Goal: Information Seeking & Learning: Check status

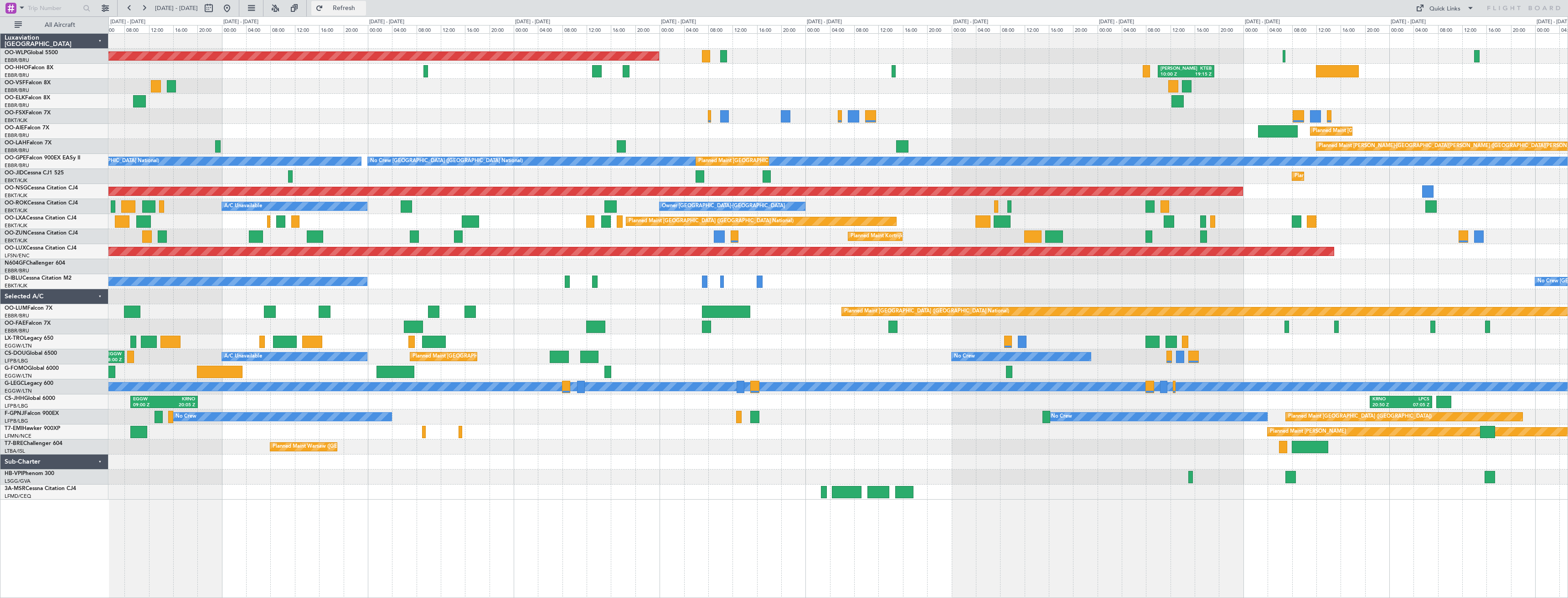
click at [349, 6] on button "Refresh" at bounding box center [338, 8] width 55 height 15
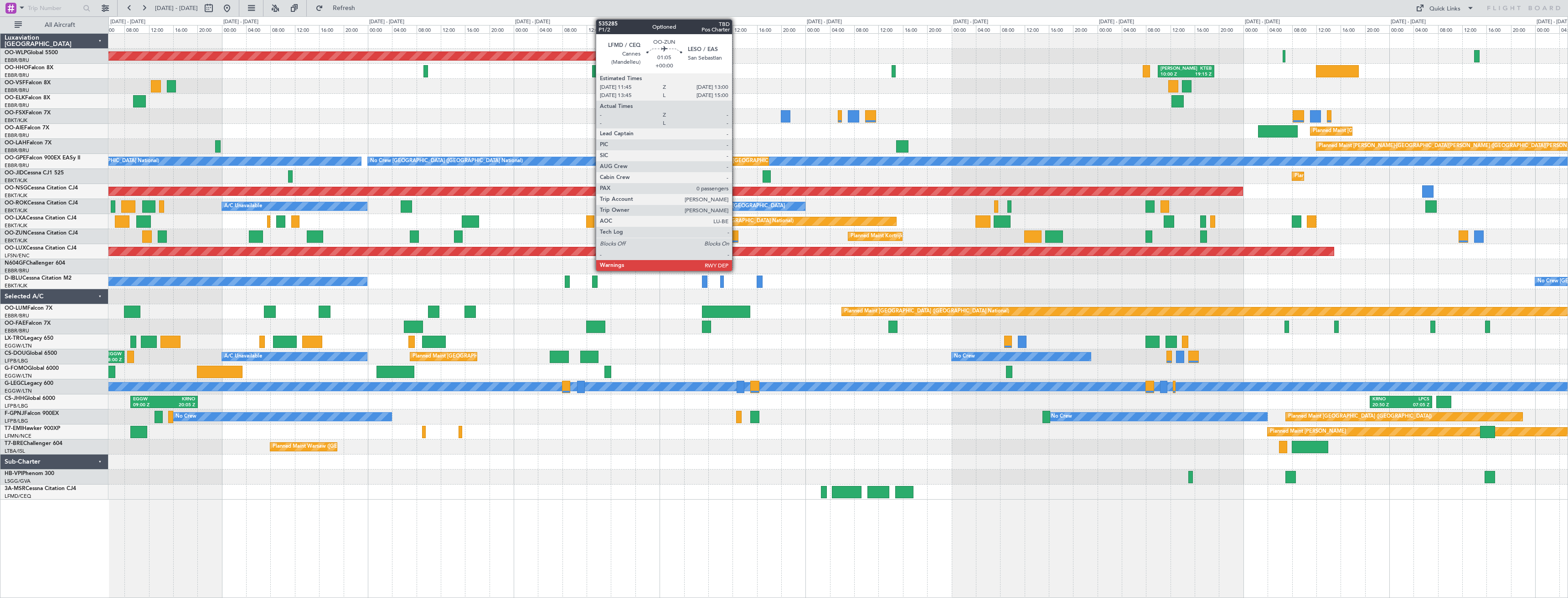
click at [736, 237] on div at bounding box center [734, 237] width 8 height 12
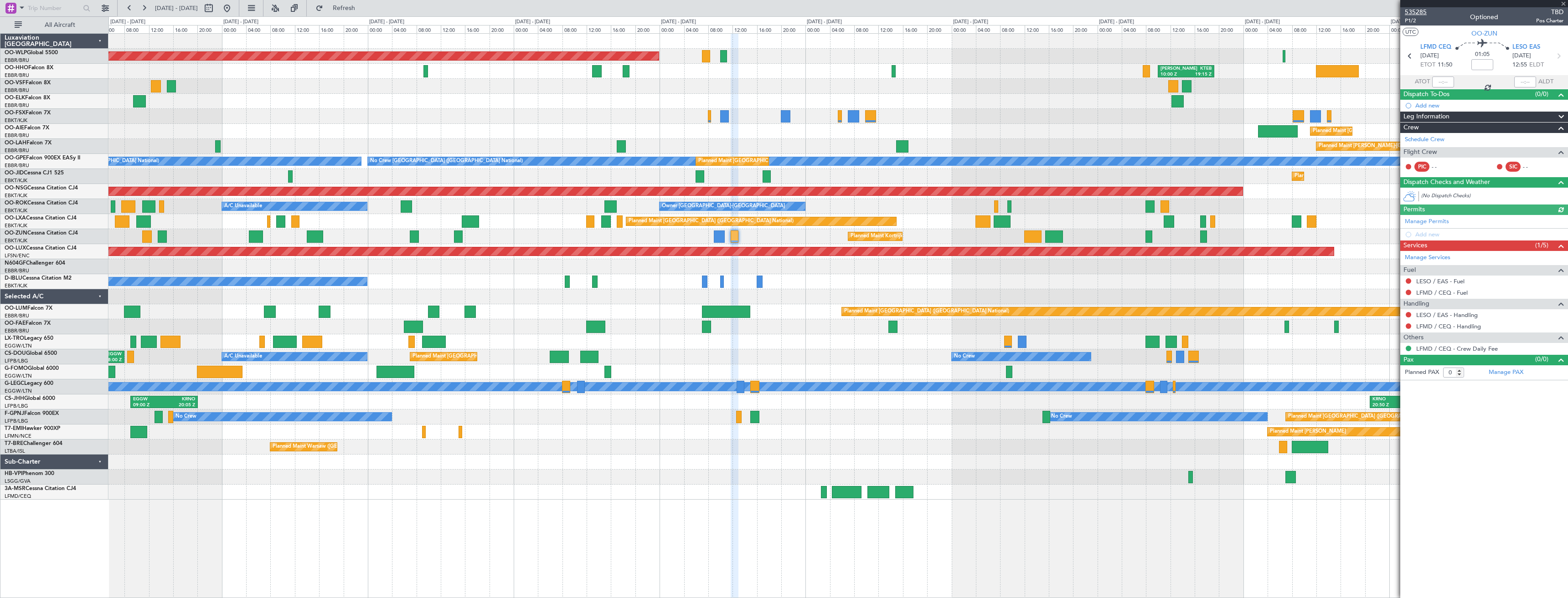
click at [1417, 12] on span "535285" at bounding box center [1416, 12] width 22 height 10
click at [363, 10] on span "Refresh" at bounding box center [344, 8] width 38 height 6
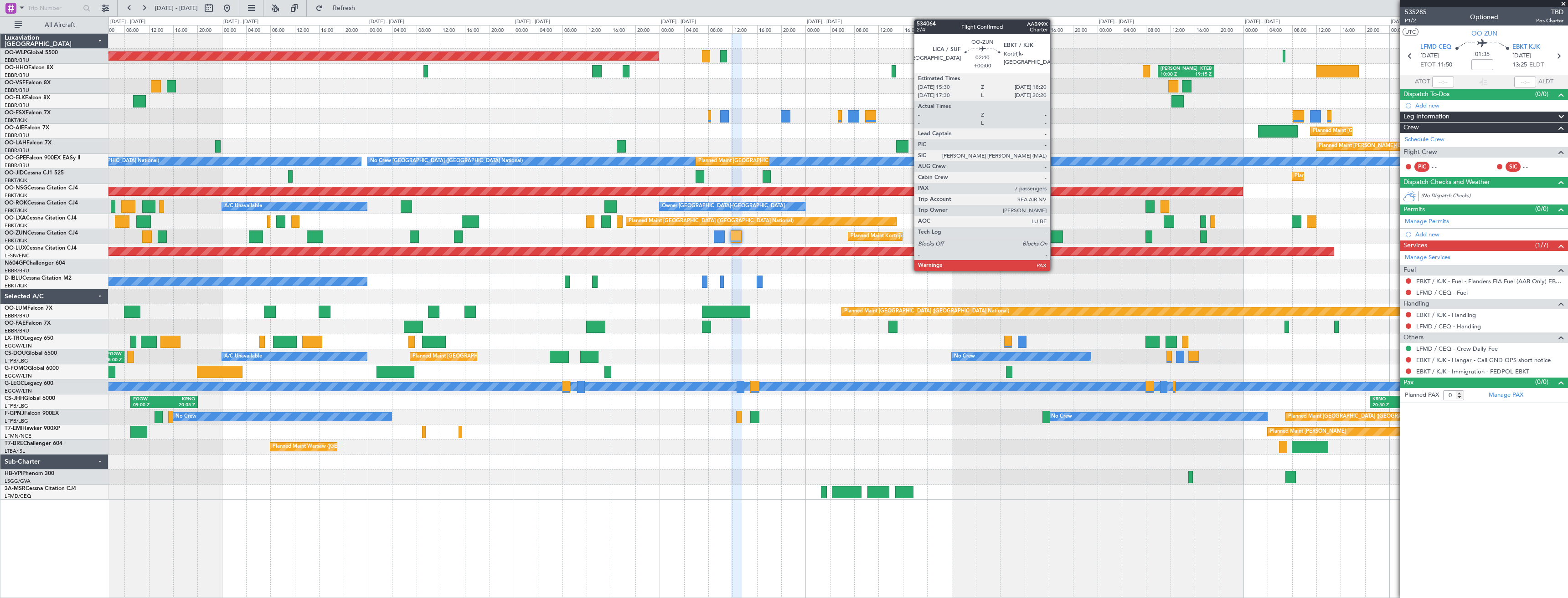
click at [1054, 237] on div at bounding box center [1054, 237] width 17 height 12
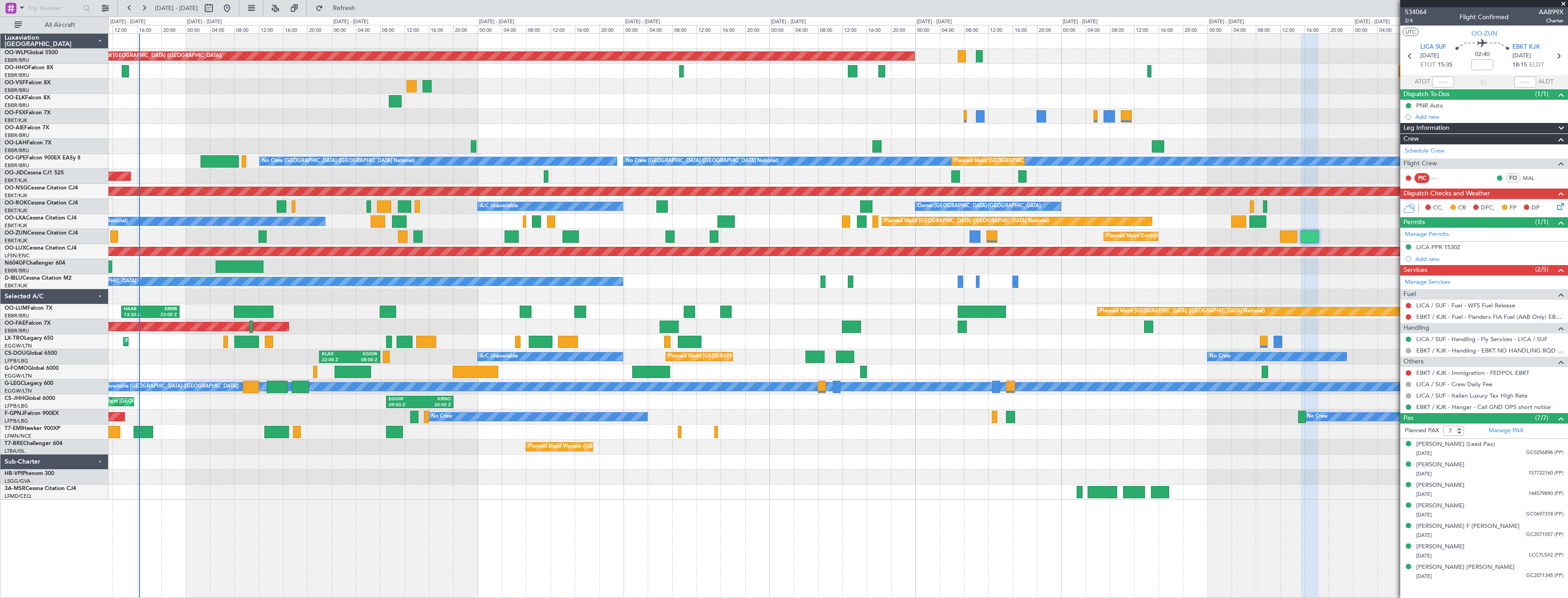
click at [749, 233] on div "Planned Maint [GEOGRAPHIC_DATA] ([GEOGRAPHIC_DATA]) LIML 07:00 Z KCLT 16:05 Z […" at bounding box center [838, 266] width 1459 height 466
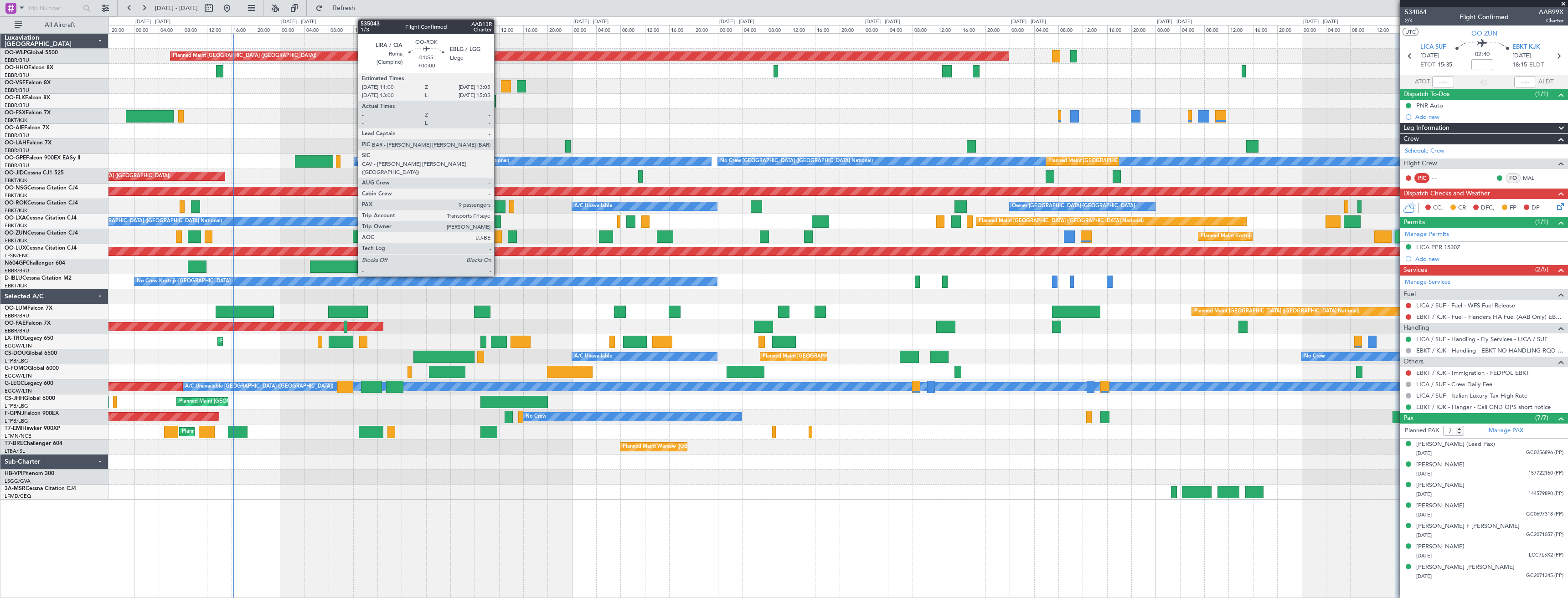
click at [499, 207] on div at bounding box center [499, 206] width 13 height 12
click at [496, 205] on div at bounding box center [499, 206] width 13 height 12
type input "9"
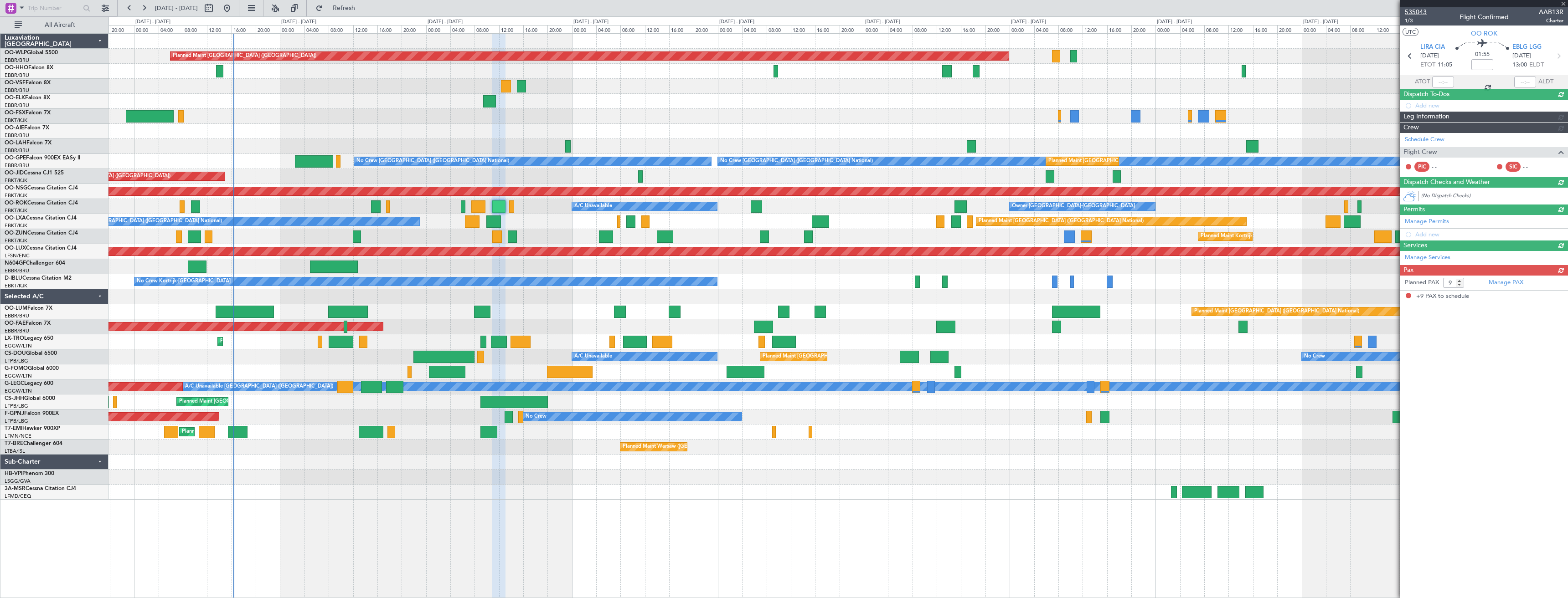
click at [1415, 12] on span "535043" at bounding box center [1416, 12] width 22 height 10
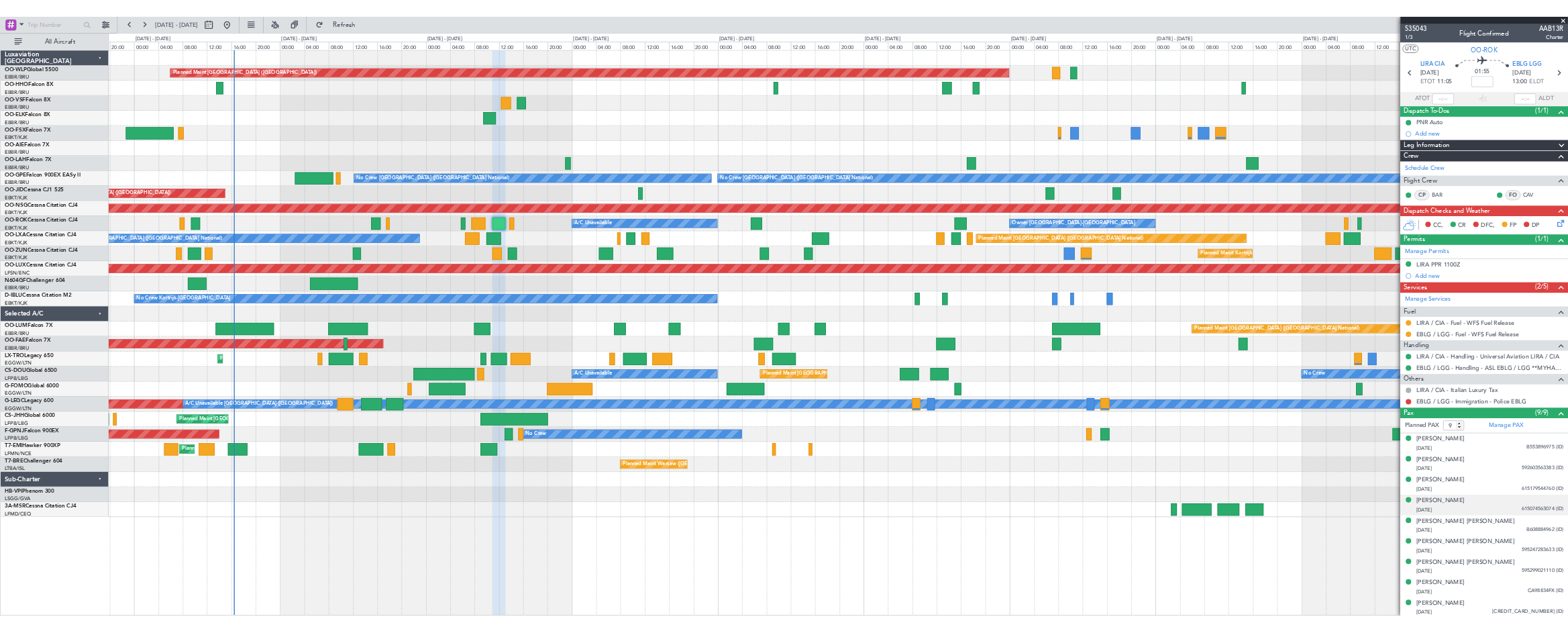
scroll to position [3, 0]
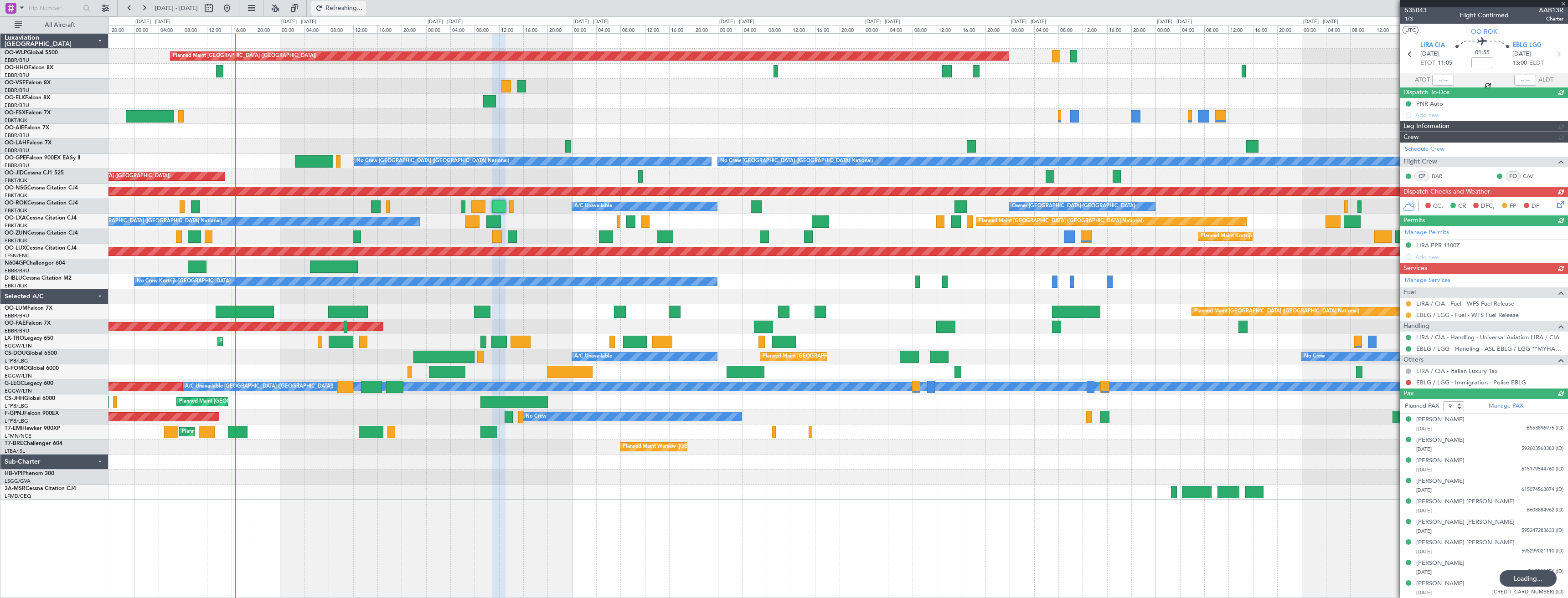
click at [366, 2] on button "Refreshing..." at bounding box center [338, 8] width 55 height 15
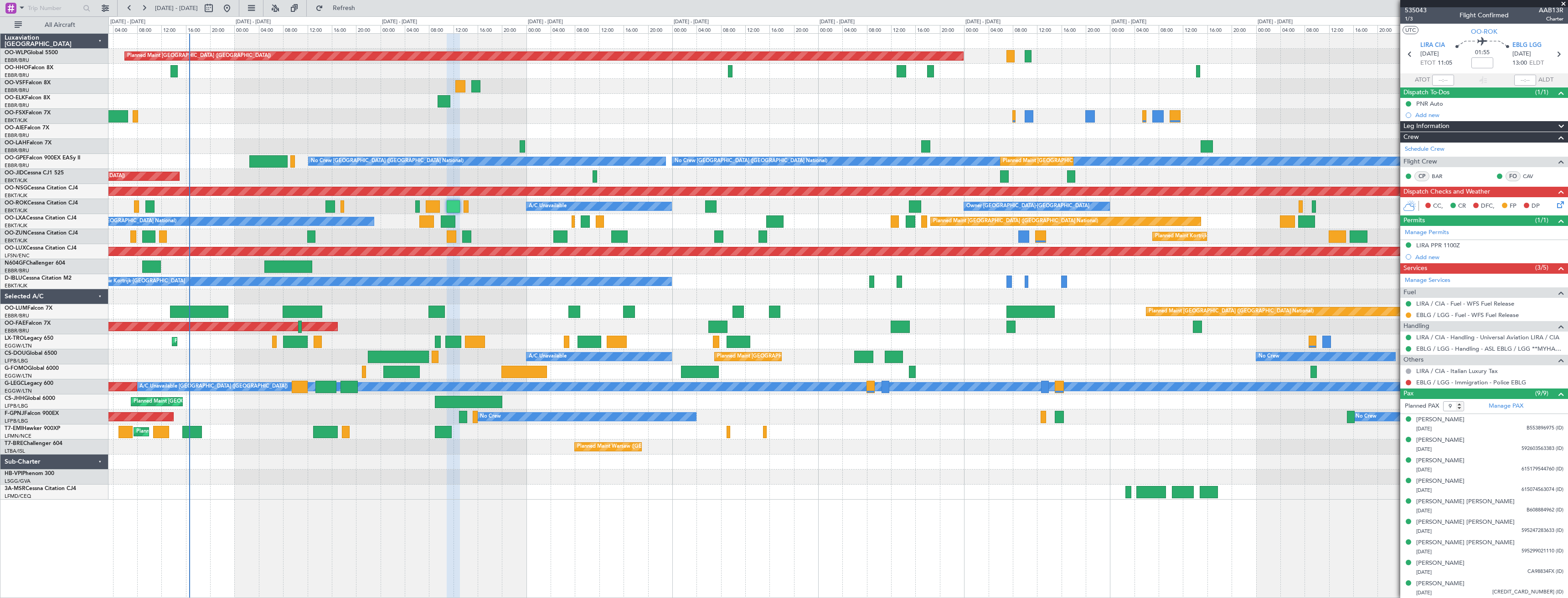
click at [1133, 234] on div "Planned Maint Kortrijk-[GEOGRAPHIC_DATA]" at bounding box center [838, 237] width 1459 height 15
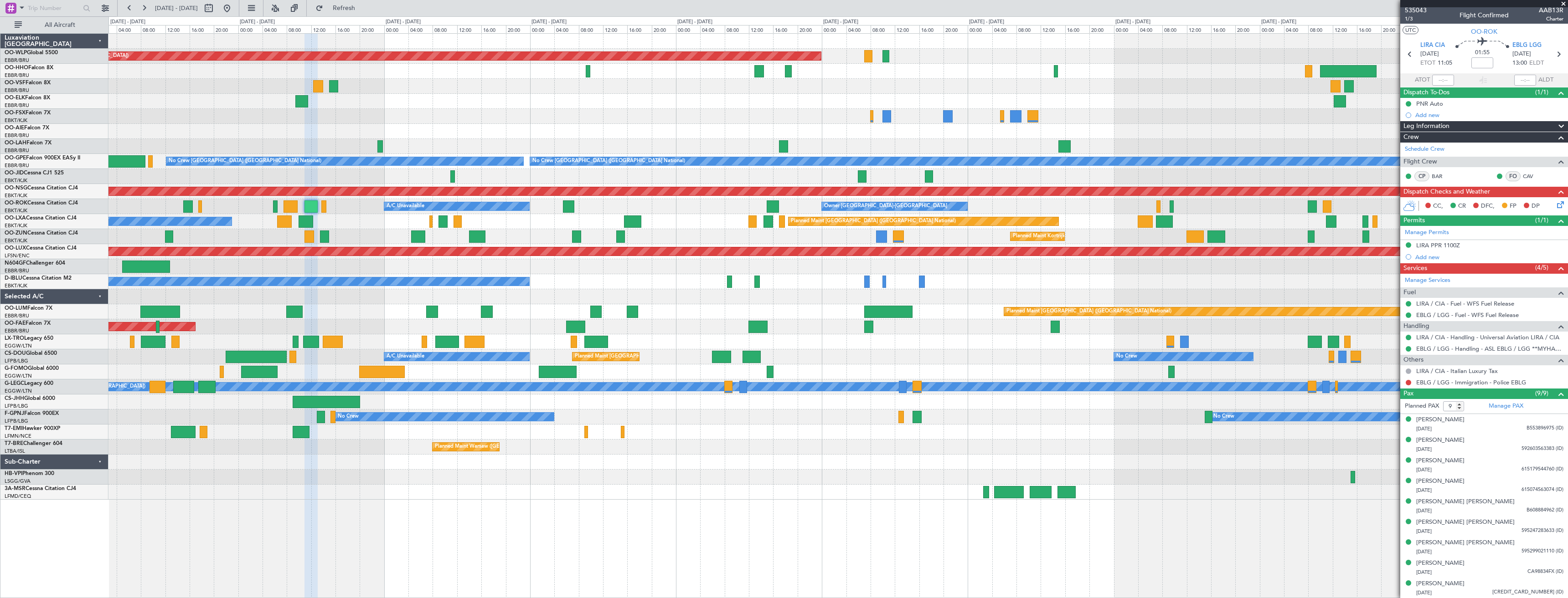
click at [873, 473] on div at bounding box center [838, 477] width 1459 height 15
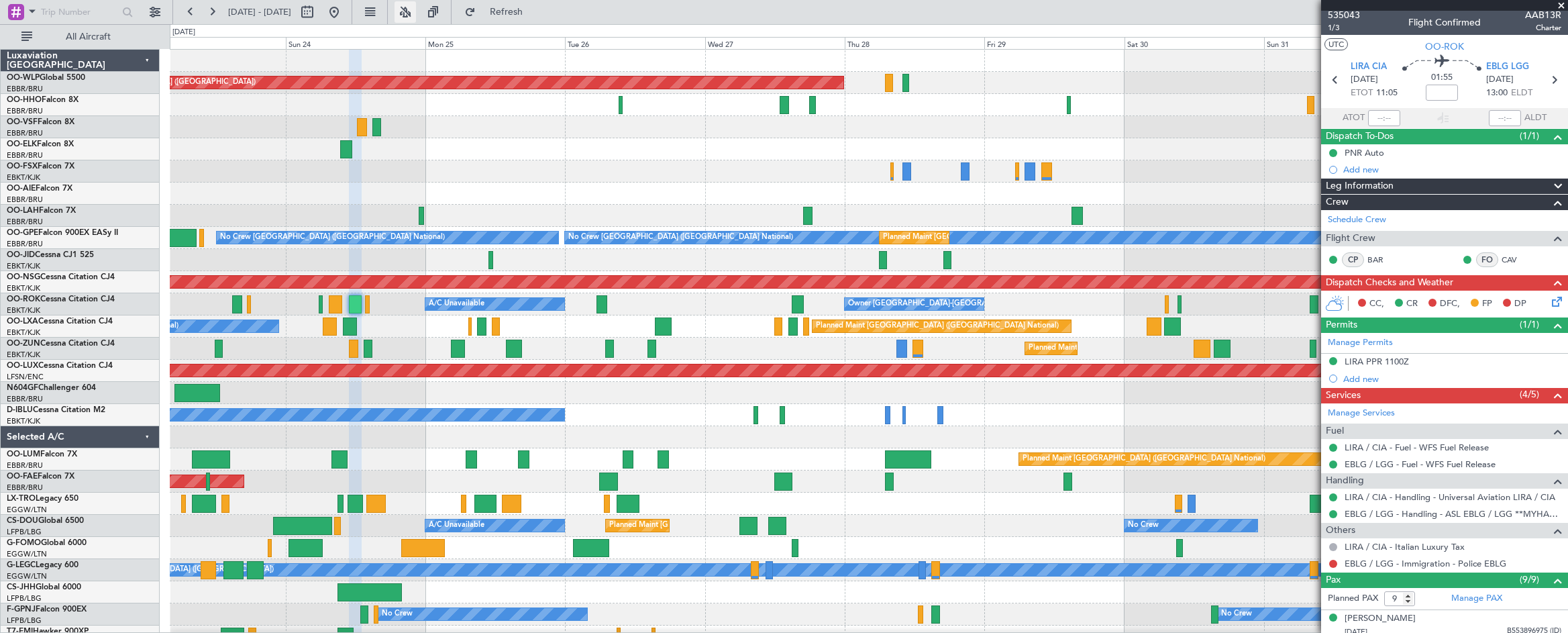
click at [416, 13] on button at bounding box center [405, 12] width 22 height 22
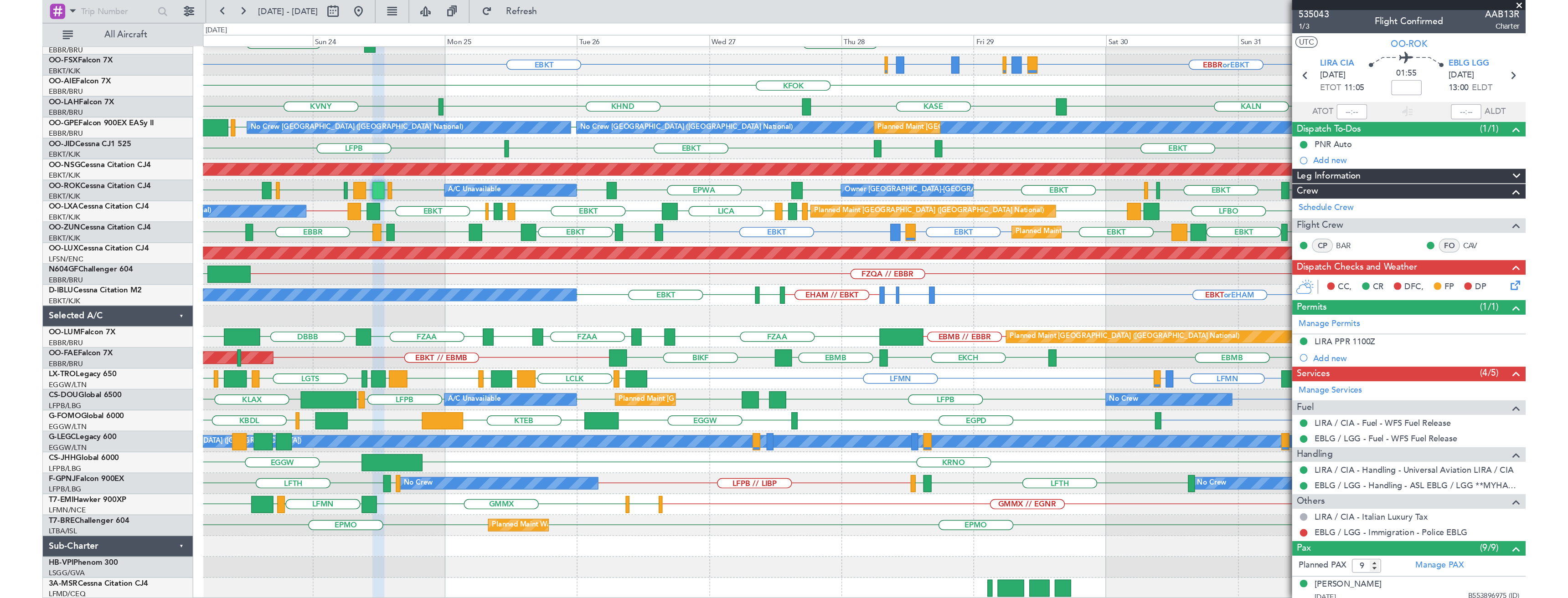
scroll to position [0, 0]
